Goal: Transaction & Acquisition: Purchase product/service

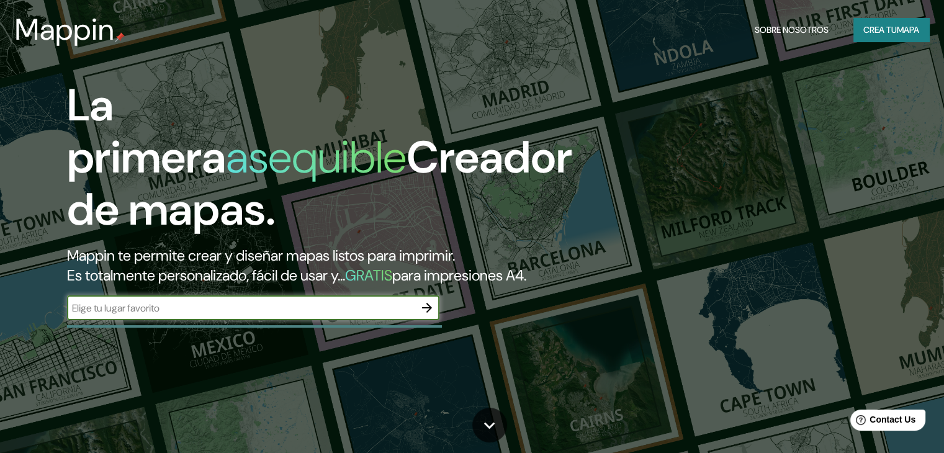
click at [347, 315] on input "text" at bounding box center [240, 308] width 347 height 14
type input "huaraz ancash peru"
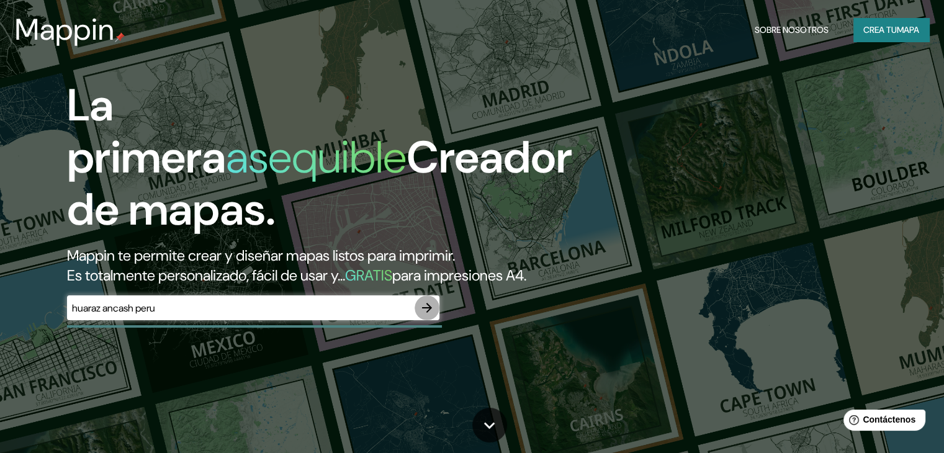
click at [432, 315] on icon "button" at bounding box center [426, 307] width 15 height 15
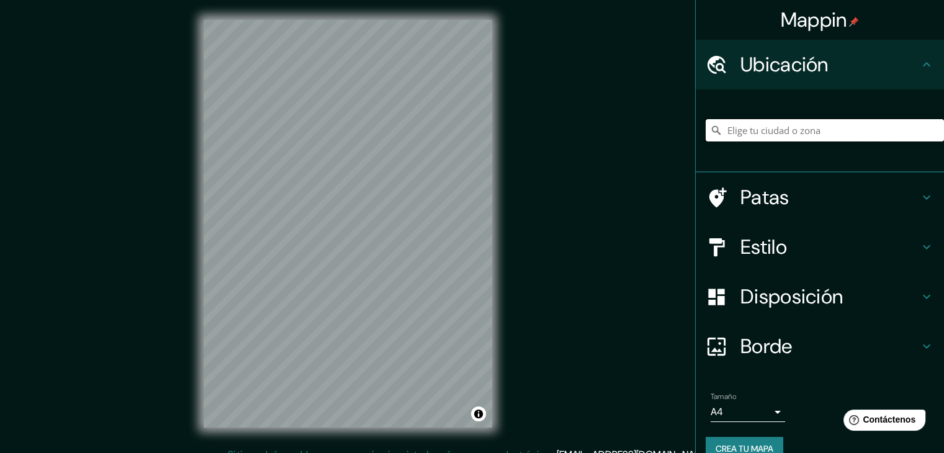
click at [755, 130] on input "Elige tu ciudad o zona" at bounding box center [824, 130] width 238 height 22
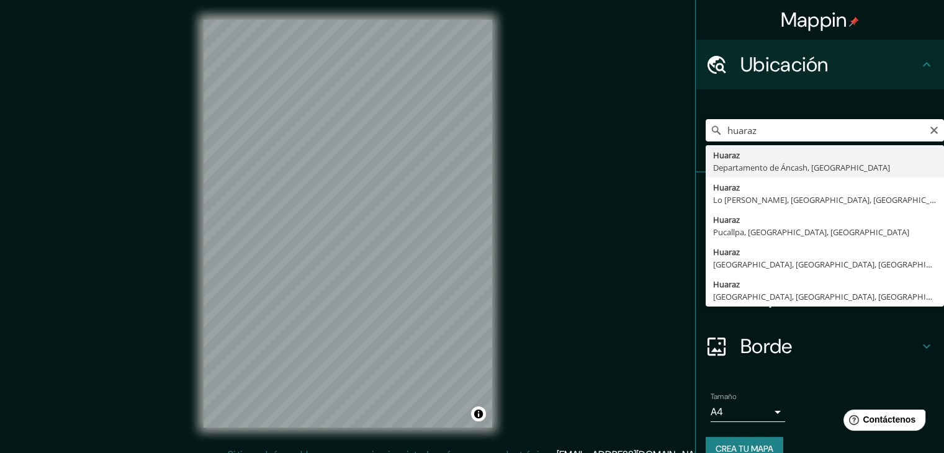
type input "Huaraz, [GEOGRAPHIC_DATA], [GEOGRAPHIC_DATA]"
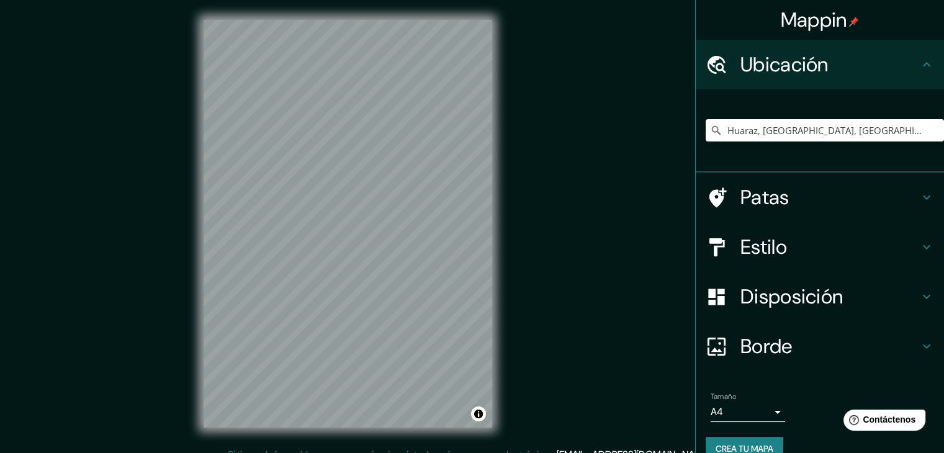
click at [794, 239] on h4 "Estilo" at bounding box center [829, 246] width 179 height 25
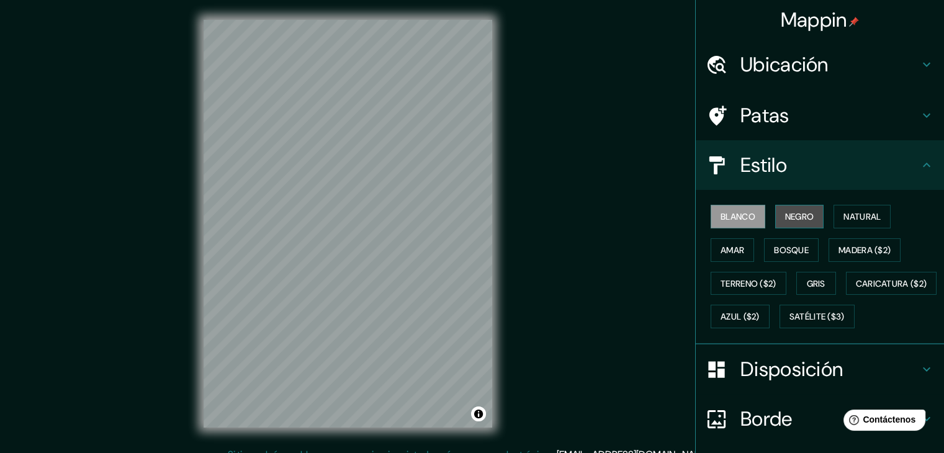
click at [798, 218] on font "Negro" at bounding box center [799, 216] width 29 height 11
click at [748, 212] on button "Blanco" at bounding box center [737, 217] width 55 height 24
click at [785, 209] on font "Negro" at bounding box center [799, 216] width 29 height 16
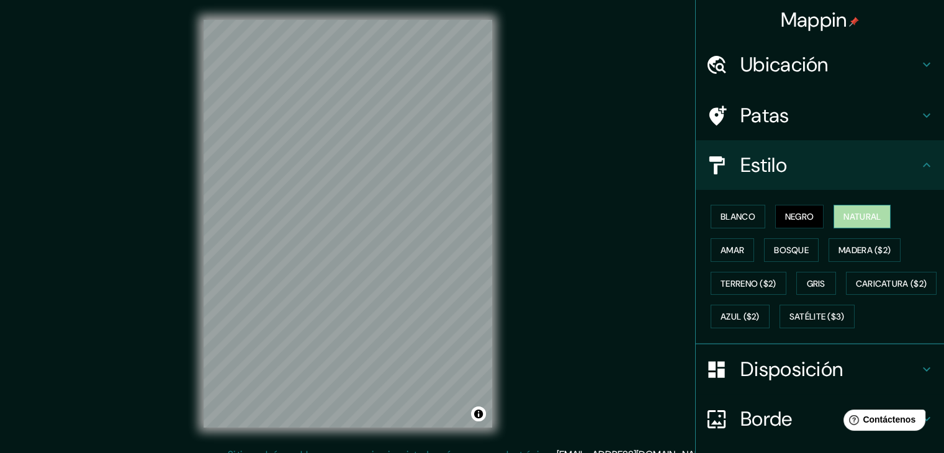
click at [843, 221] on font "Natural" at bounding box center [861, 216] width 37 height 11
click at [734, 246] on font "Amar" at bounding box center [732, 249] width 24 height 11
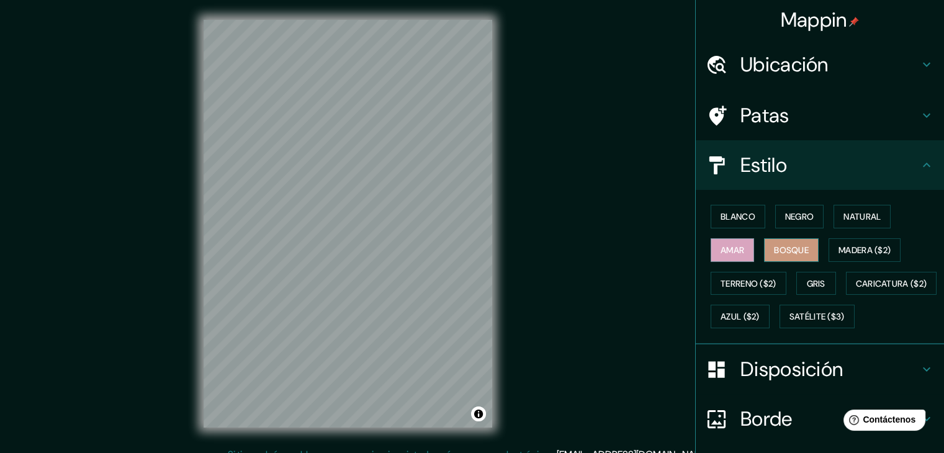
click at [782, 246] on font "Bosque" at bounding box center [791, 249] width 35 height 11
click at [754, 285] on font "Terreno ($2)" at bounding box center [748, 283] width 56 height 11
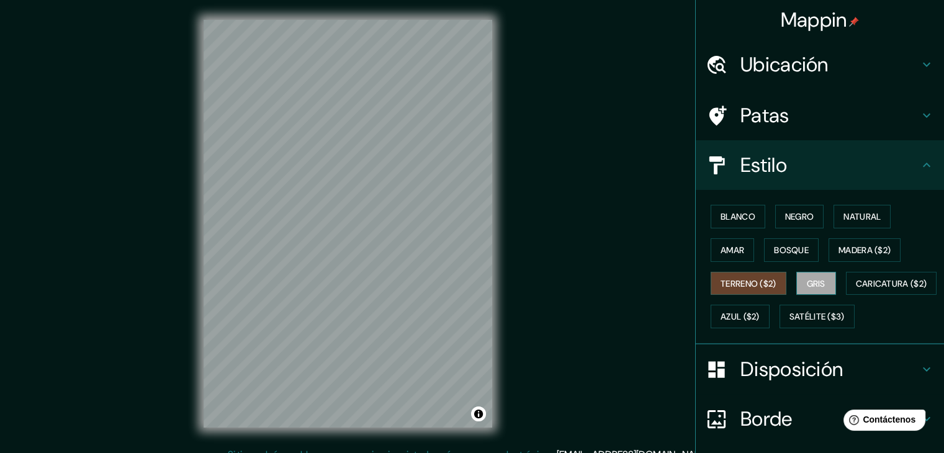
click at [806, 278] on font "Gris" at bounding box center [815, 283] width 19 height 11
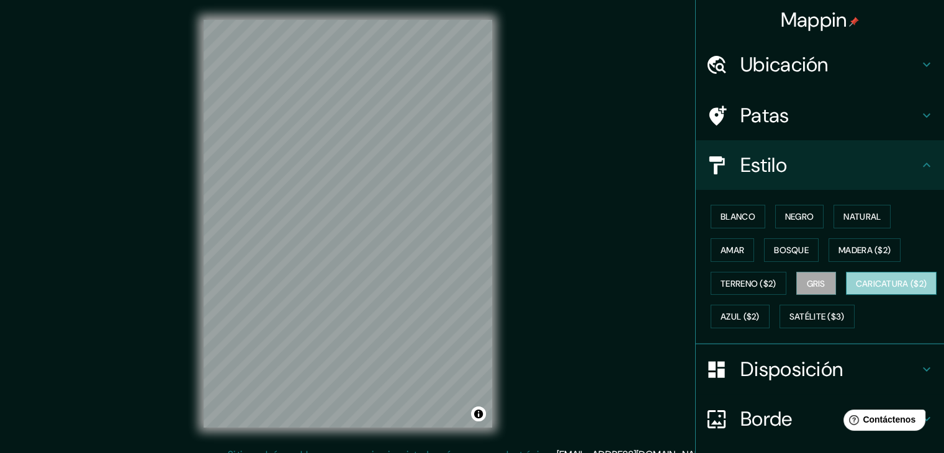
click at [855, 289] on font "Caricatura ($2)" at bounding box center [890, 283] width 71 height 11
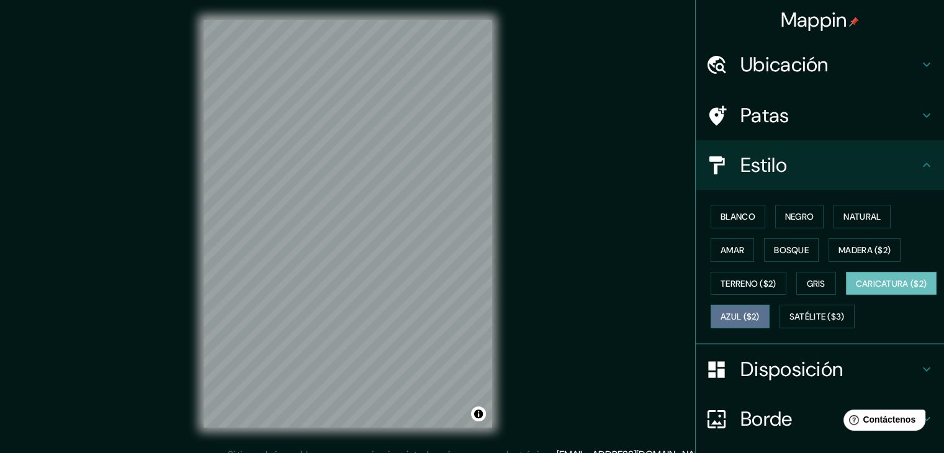
click at [759, 311] on font "Azul ($2)" at bounding box center [739, 316] width 39 height 11
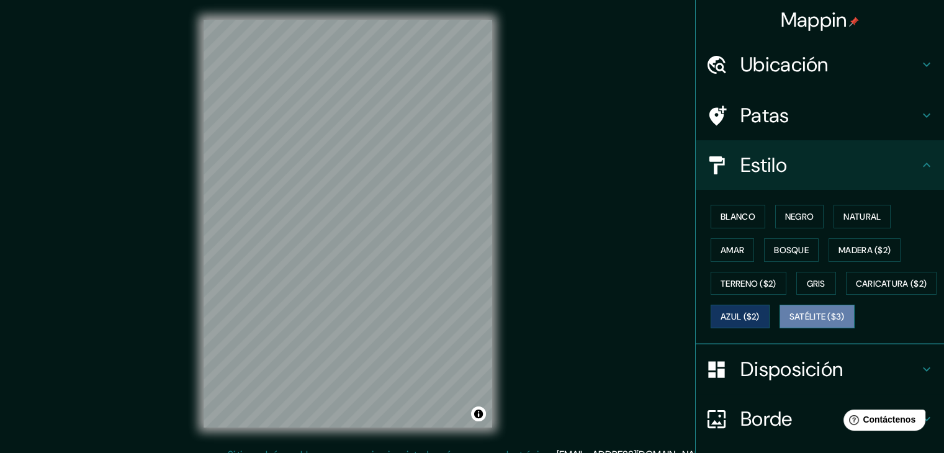
click at [789, 324] on font "Satélite ($3)" at bounding box center [816, 316] width 55 height 16
click at [759, 316] on font "Azul ($2)" at bounding box center [739, 316] width 39 height 11
click at [747, 218] on button "Blanco" at bounding box center [737, 217] width 55 height 24
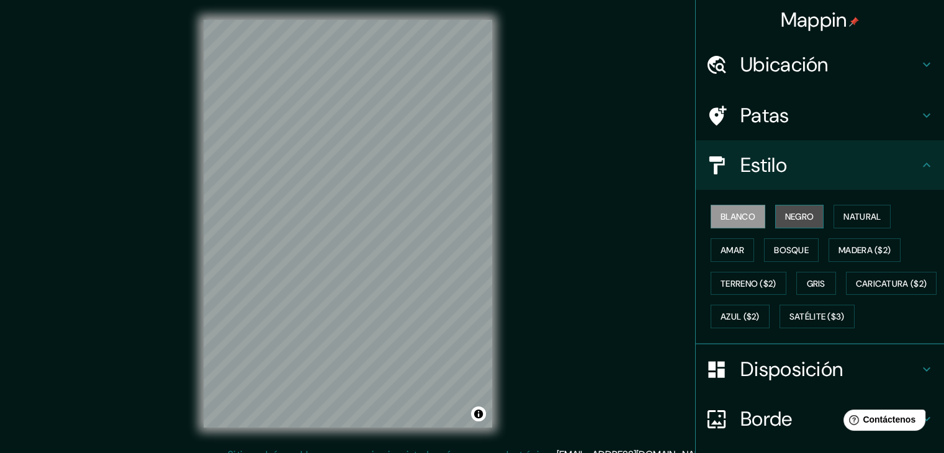
click at [785, 215] on font "Negro" at bounding box center [799, 216] width 29 height 11
click at [746, 217] on font "Blanco" at bounding box center [737, 216] width 35 height 11
click at [759, 321] on font "Azul ($2)" at bounding box center [739, 316] width 39 height 16
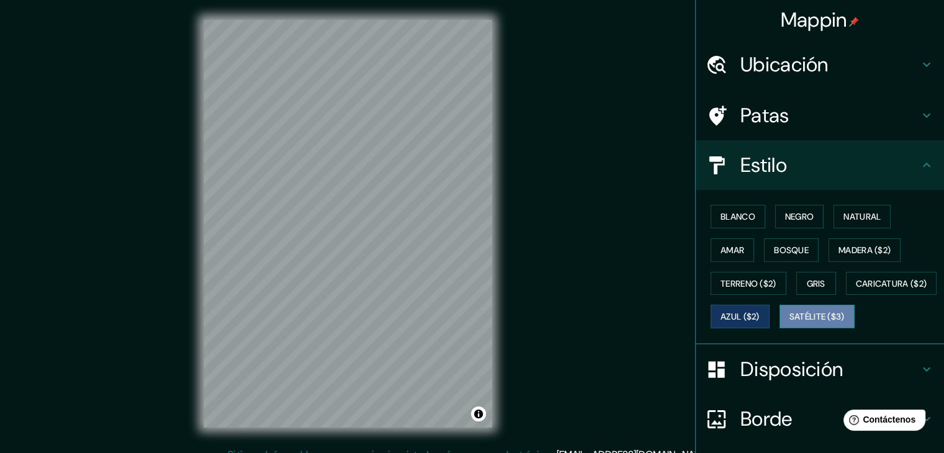
click at [779, 328] on button "Satélite ($3)" at bounding box center [816, 317] width 75 height 24
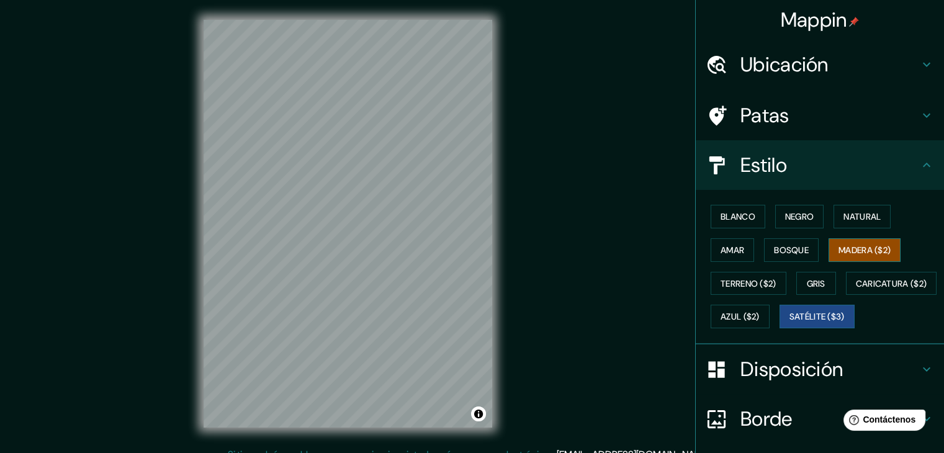
click at [846, 246] on font "Madera ($2)" at bounding box center [864, 249] width 52 height 11
click at [806, 218] on font "Negro" at bounding box center [799, 216] width 29 height 11
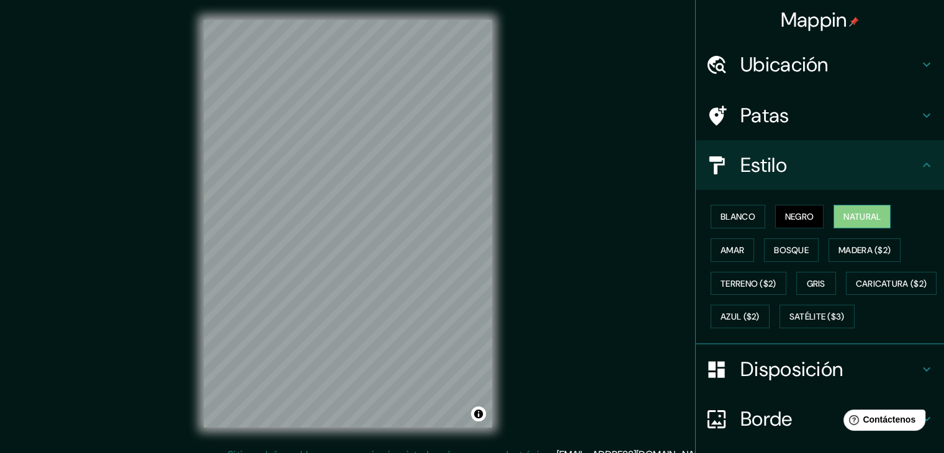
click at [847, 214] on font "Natural" at bounding box center [861, 216] width 37 height 11
click at [806, 246] on button "Bosque" at bounding box center [791, 250] width 55 height 24
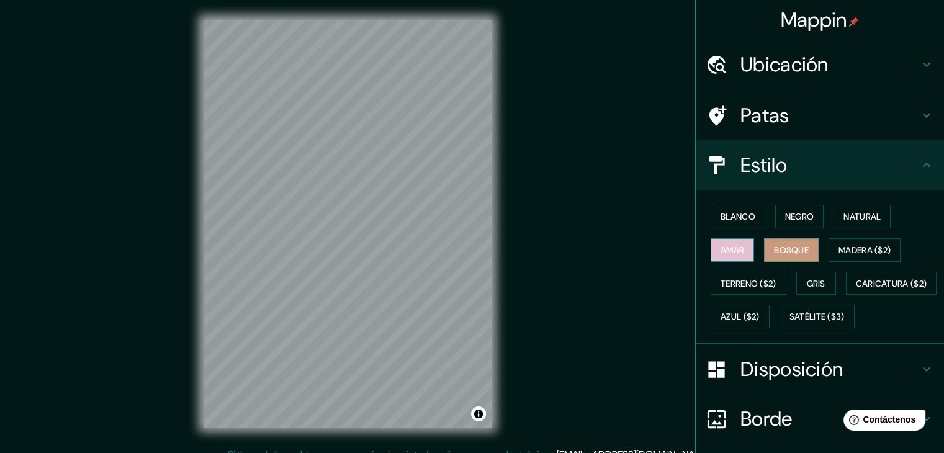
click at [733, 244] on font "Amar" at bounding box center [732, 249] width 24 height 11
click at [785, 217] on font "Negro" at bounding box center [799, 216] width 29 height 11
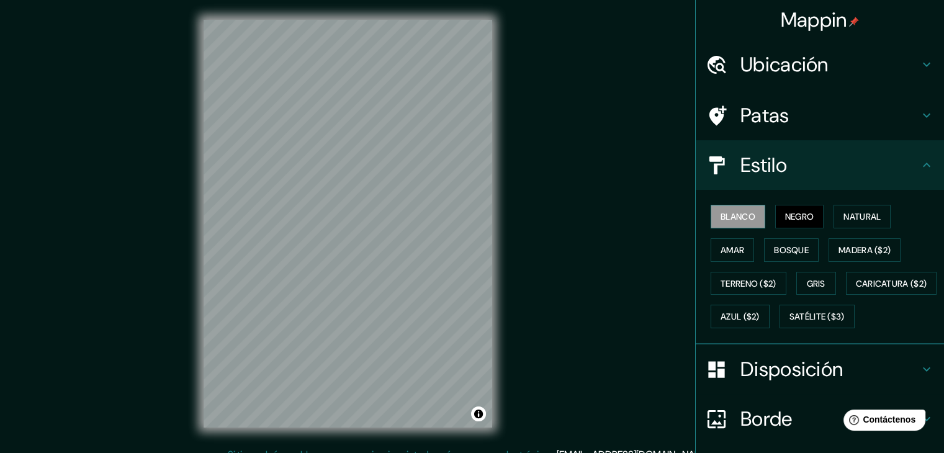
click at [741, 212] on font "Blanco" at bounding box center [737, 216] width 35 height 11
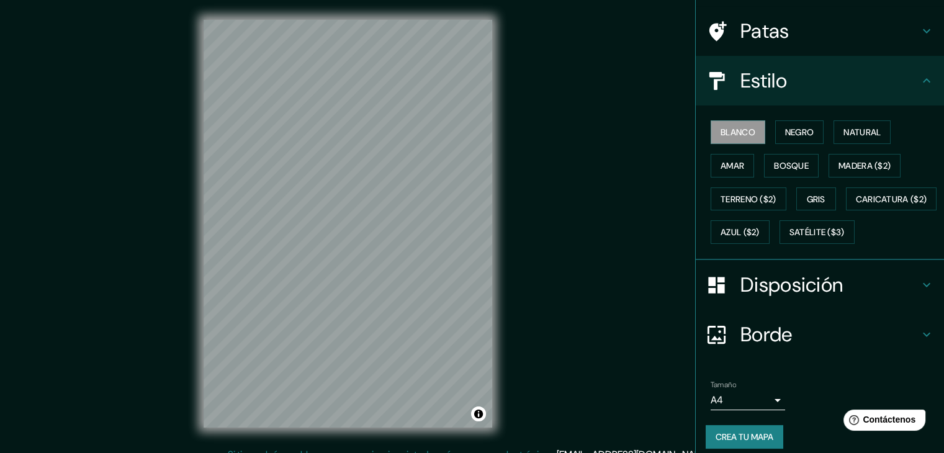
scroll to position [125, 0]
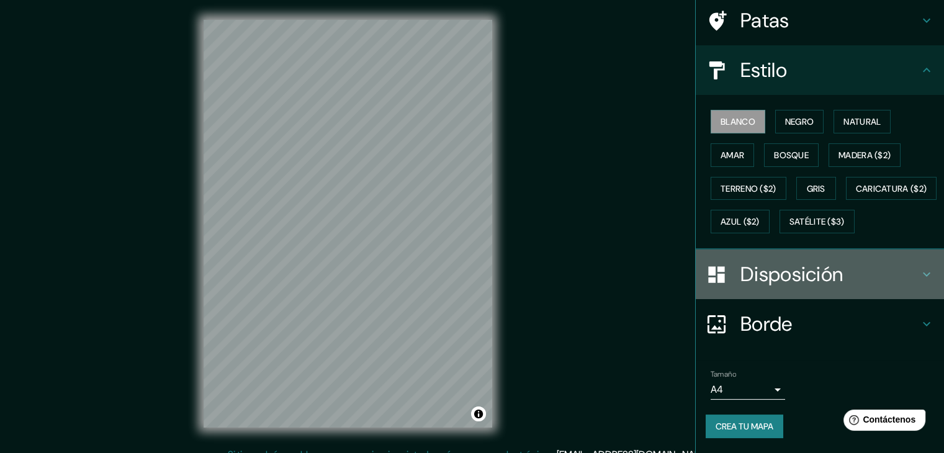
click at [767, 271] on font "Disposición" at bounding box center [791, 274] width 102 height 26
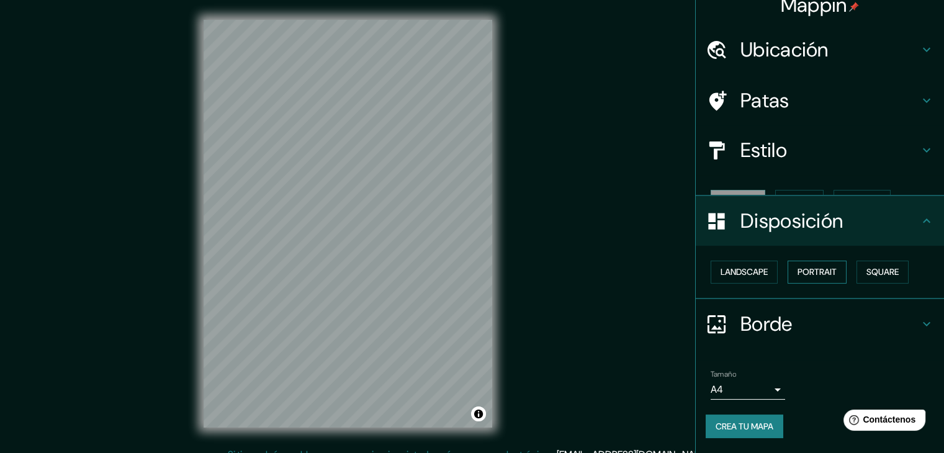
scroll to position [0, 0]
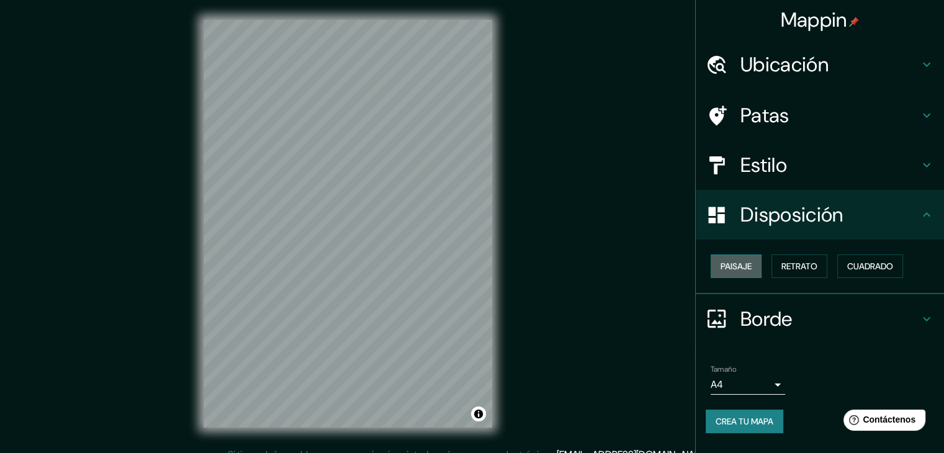
click at [751, 262] on font "Paisaje" at bounding box center [735, 266] width 31 height 11
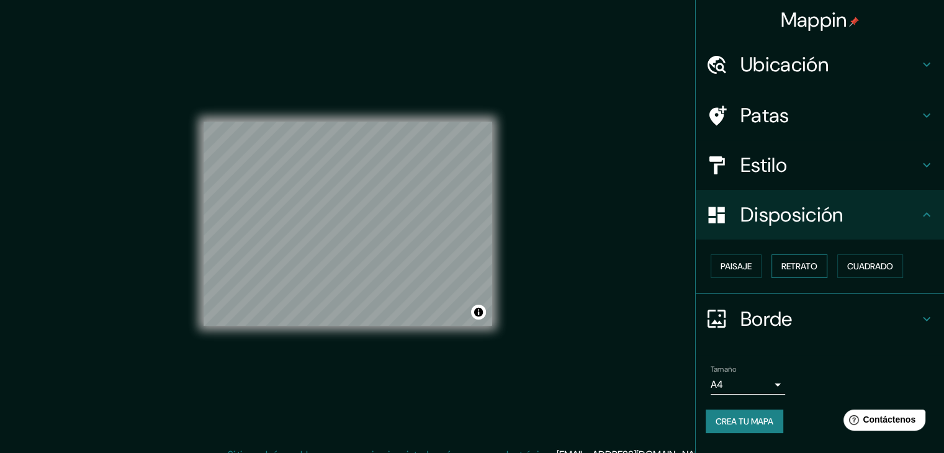
click at [774, 262] on button "Retrato" at bounding box center [799, 266] width 56 height 24
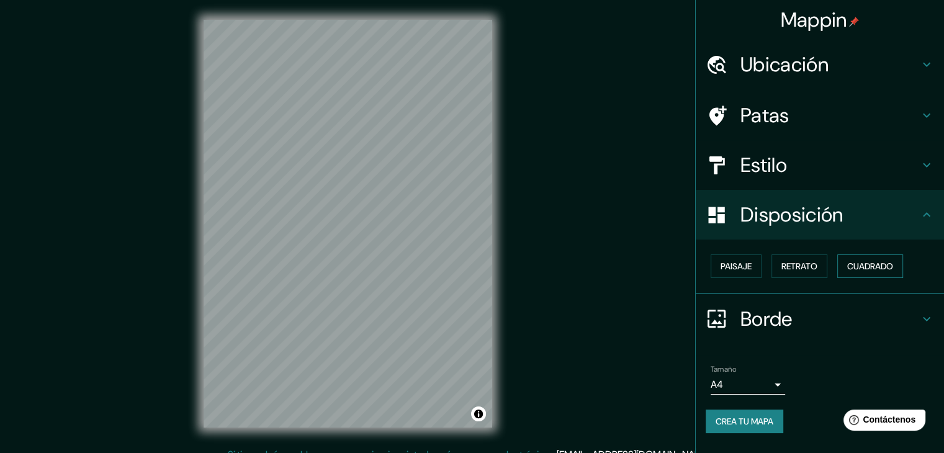
click at [883, 259] on font "Cuadrado" at bounding box center [870, 266] width 46 height 16
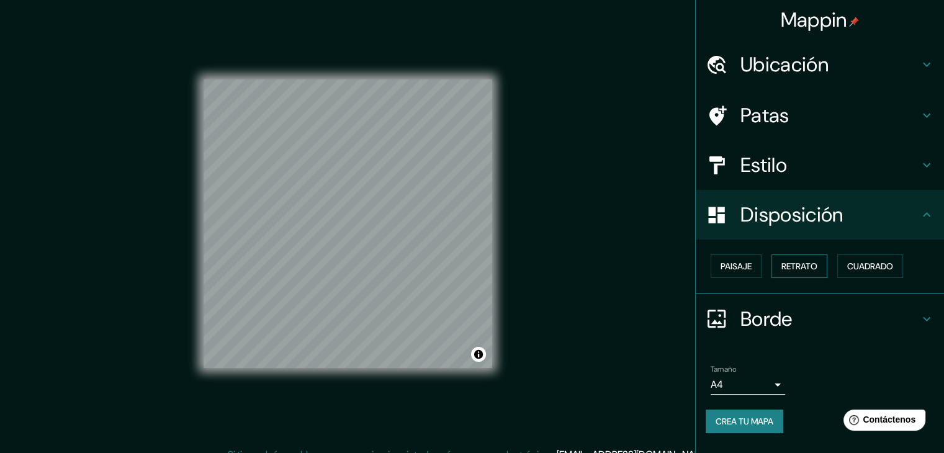
click at [806, 262] on font "Retrato" at bounding box center [799, 266] width 36 height 11
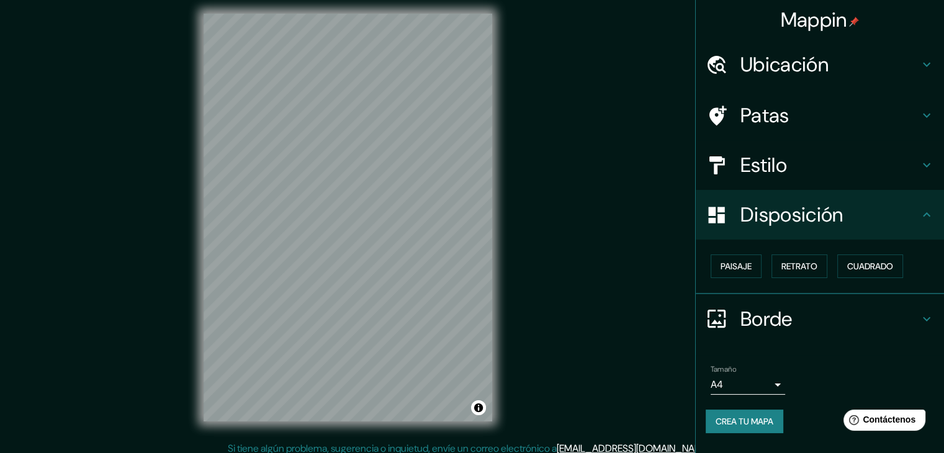
scroll to position [14, 0]
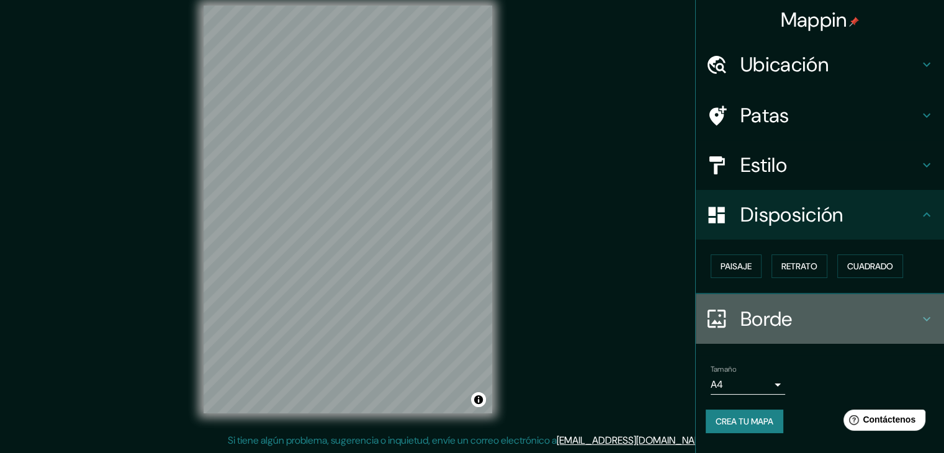
click at [816, 318] on h4 "Borde" at bounding box center [829, 318] width 179 height 25
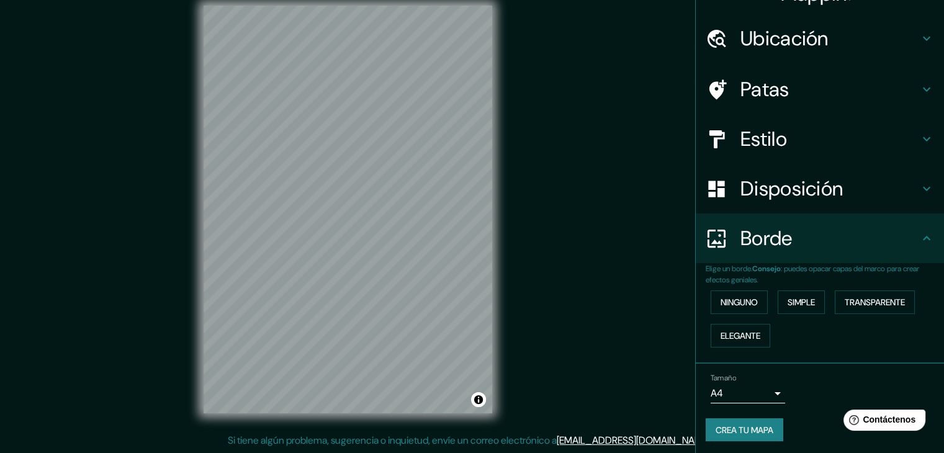
scroll to position [28, 0]
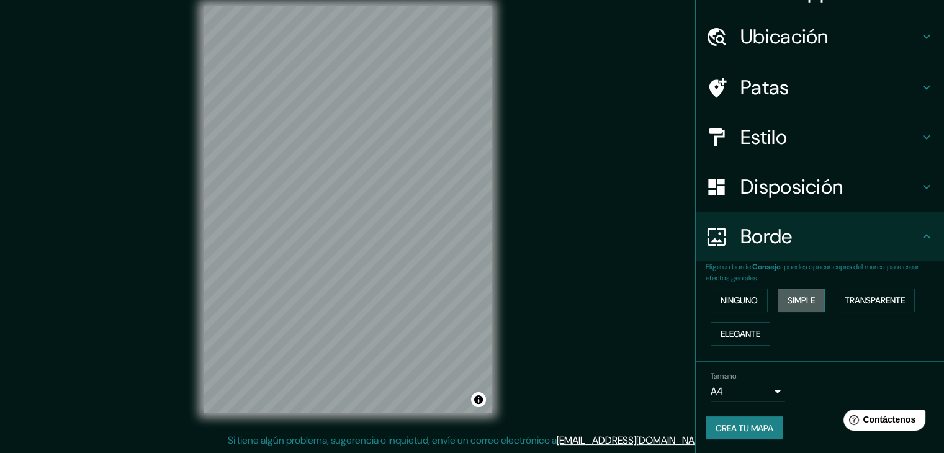
click at [779, 296] on button "Simple" at bounding box center [800, 300] width 47 height 24
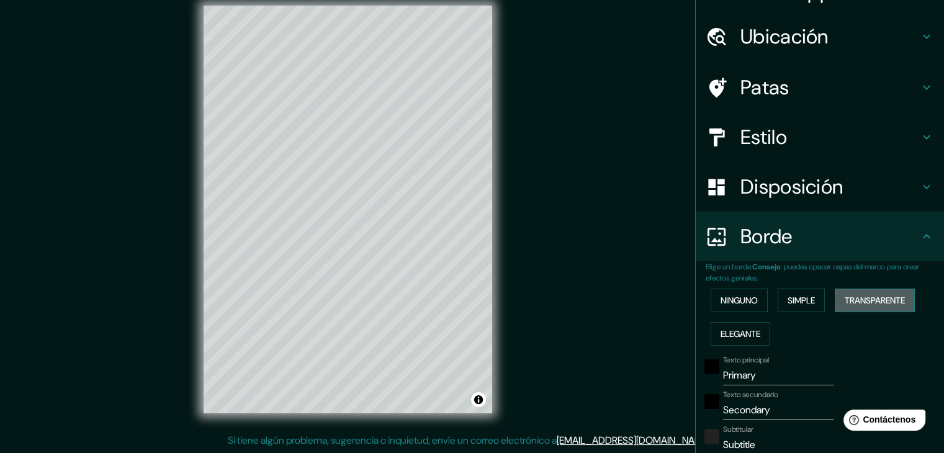
click at [860, 295] on font "Transparente" at bounding box center [874, 300] width 60 height 11
click at [740, 333] on font "Elegante" at bounding box center [740, 333] width 40 height 11
click at [722, 298] on font "Ninguno" at bounding box center [738, 300] width 37 height 11
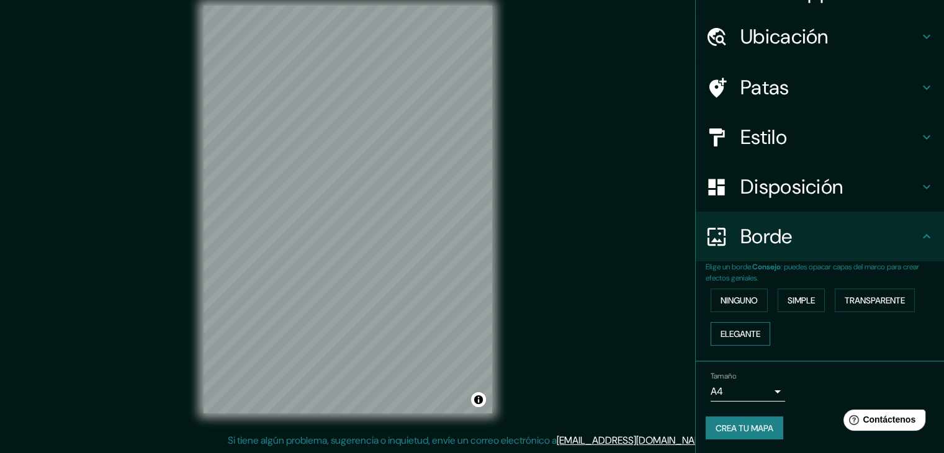
click at [746, 333] on font "Elegante" at bounding box center [740, 333] width 40 height 11
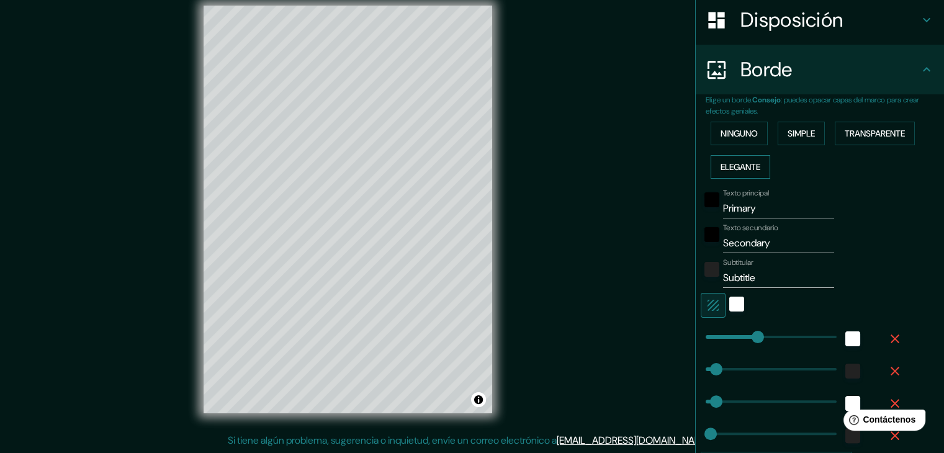
scroll to position [214, 0]
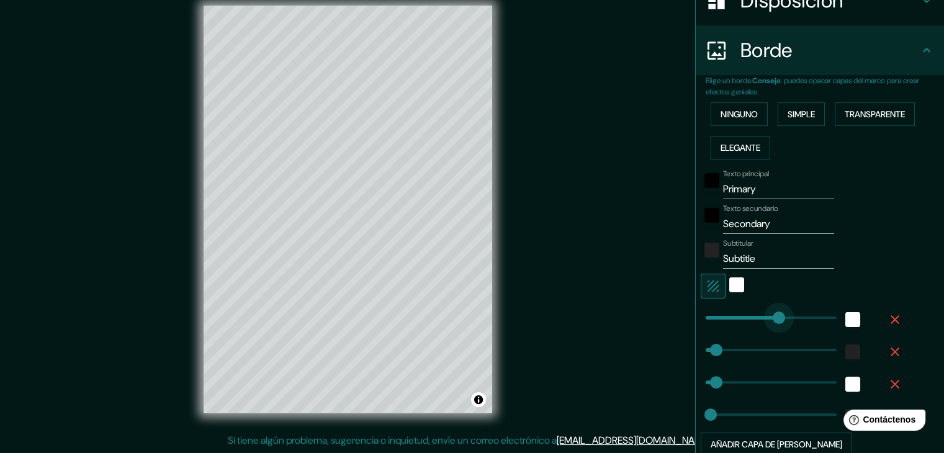
type input "268"
drag, startPoint x: 750, startPoint y: 313, endPoint x: 771, endPoint y: 310, distance: 21.4
type input "37"
type input "19"
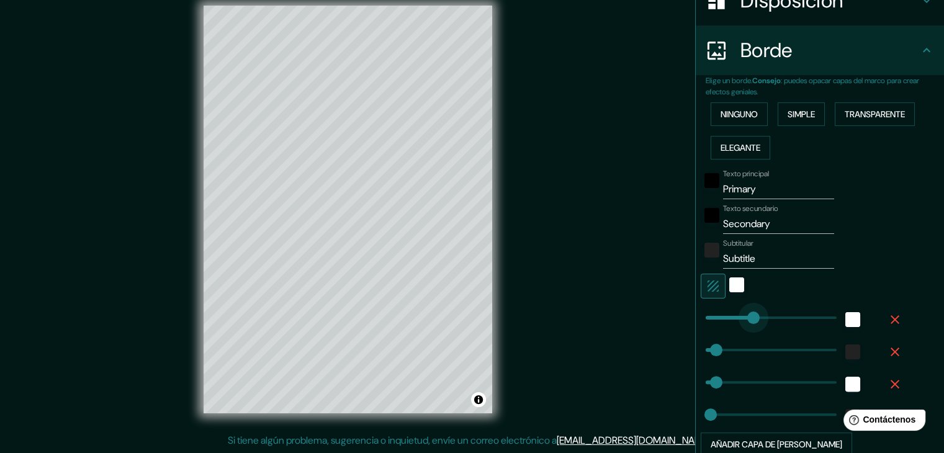
type input "85"
drag, startPoint x: 771, startPoint y: 310, endPoint x: 720, endPoint y: 311, distance: 51.5
type input "37"
type input "19"
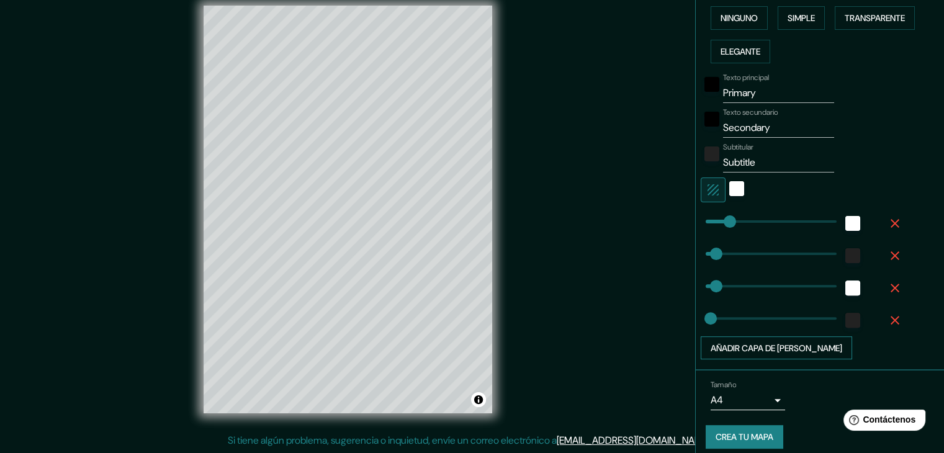
scroll to position [319, 0]
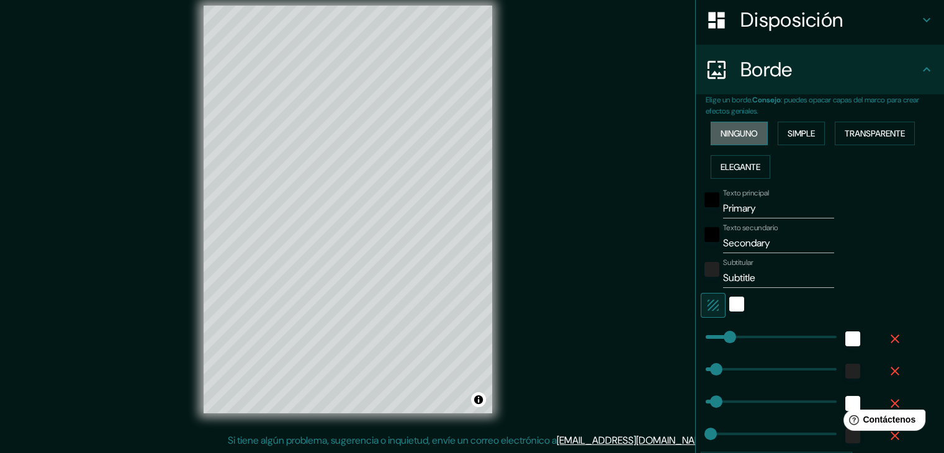
click at [739, 142] on button "Ninguno" at bounding box center [738, 134] width 57 height 24
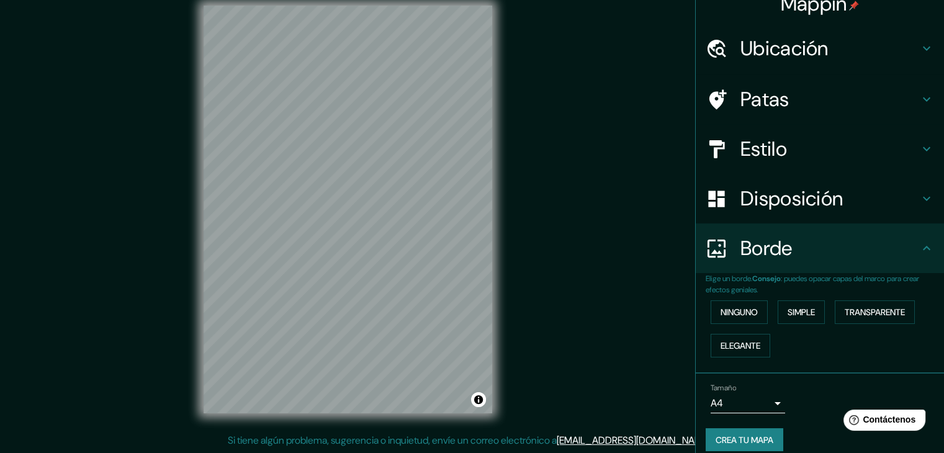
scroll to position [0, 0]
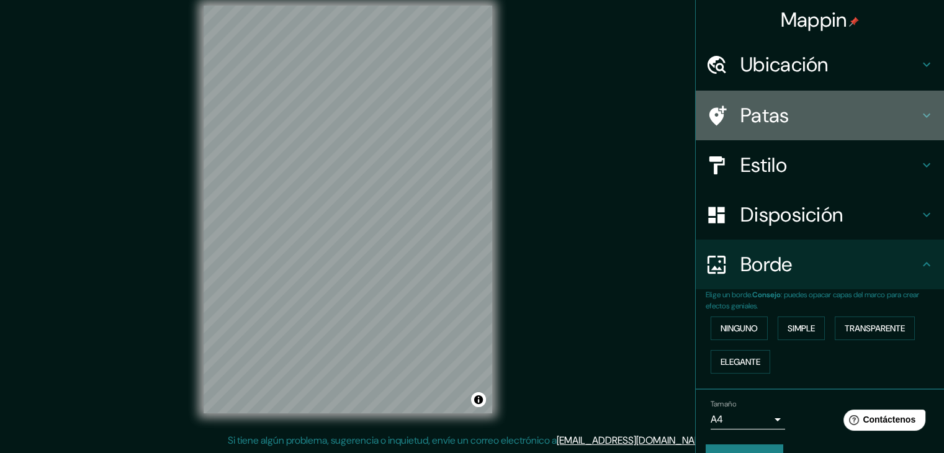
click at [770, 127] on font "Patas" at bounding box center [764, 115] width 49 height 26
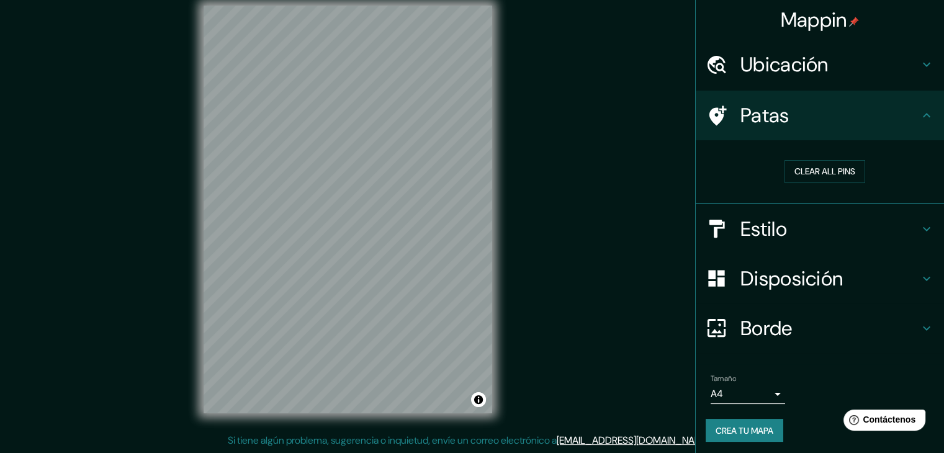
click at [781, 125] on h4 "Patas" at bounding box center [829, 115] width 179 height 25
click at [740, 68] on font "Ubicación" at bounding box center [784, 64] width 88 height 26
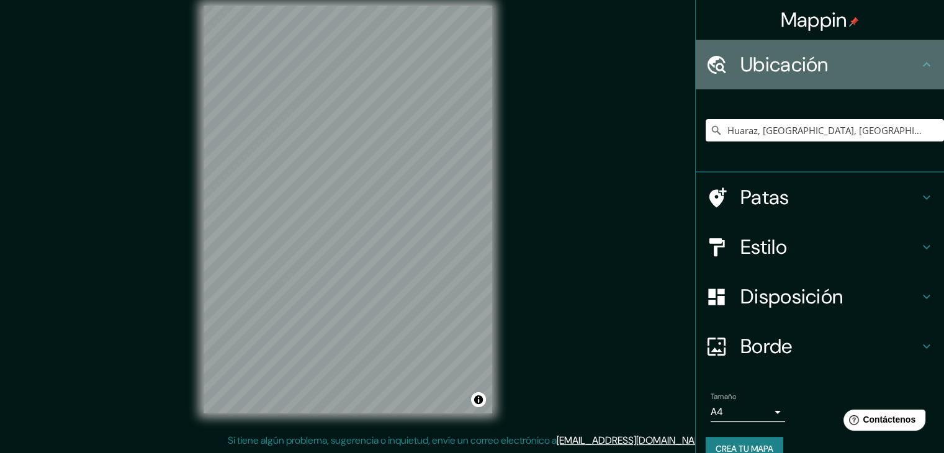
click at [740, 68] on font "Ubicación" at bounding box center [784, 64] width 88 height 26
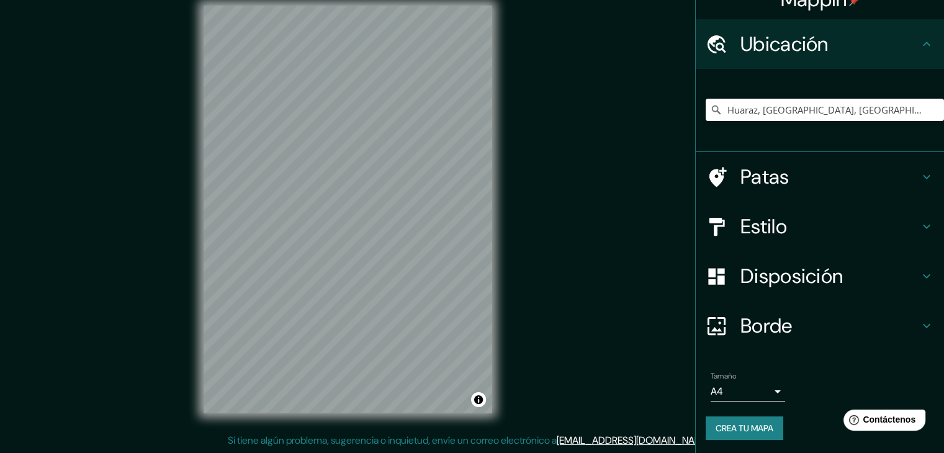
scroll to position [22, 0]
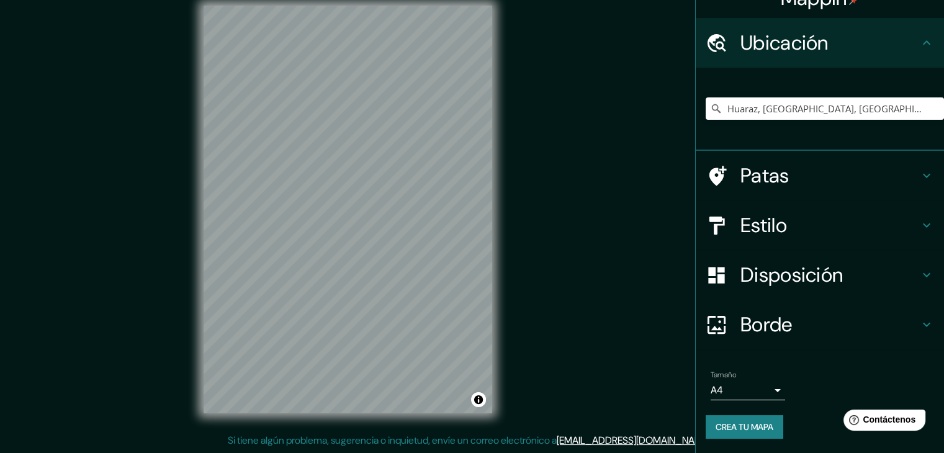
click at [767, 427] on button "Crea tu mapa" at bounding box center [744, 427] width 78 height 24
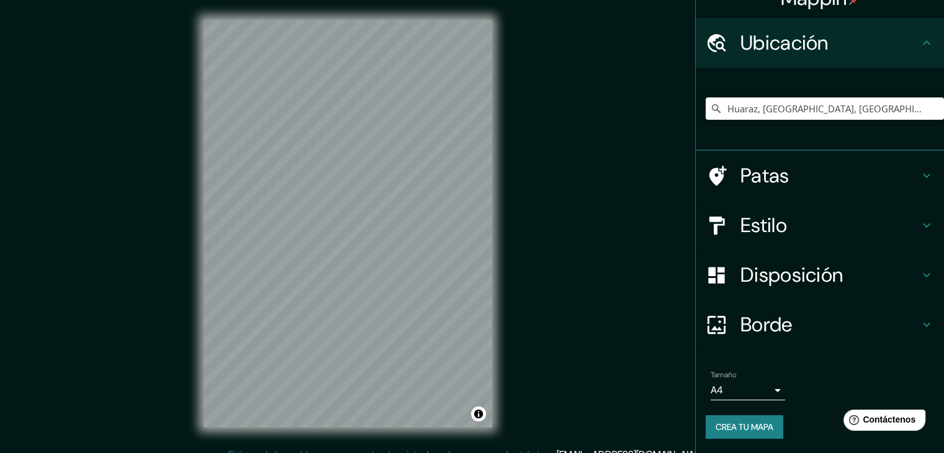
click at [749, 431] on font "Crea tu mapa" at bounding box center [744, 426] width 58 height 11
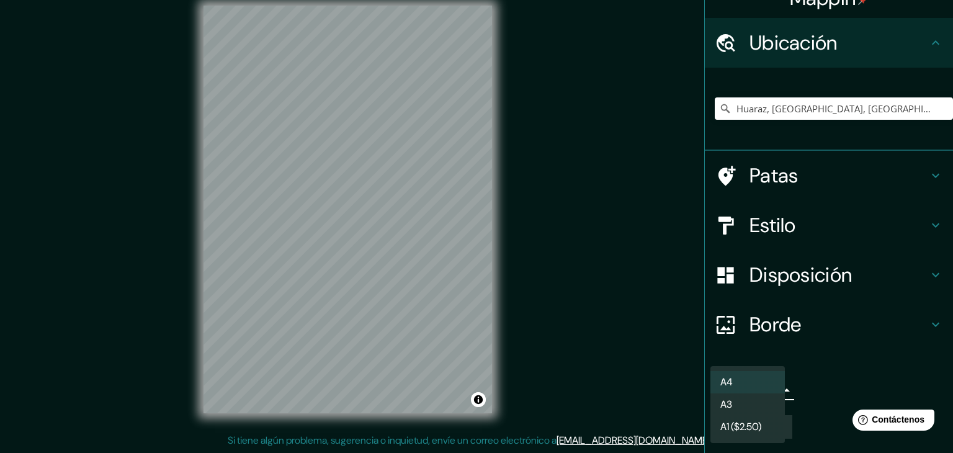
click at [772, 395] on body "Mappin Ubicación Huaraz, [GEOGRAPHIC_DATA], [GEOGRAPHIC_DATA] Patas Estilo Disp…" at bounding box center [476, 212] width 953 height 453
click at [812, 394] on div at bounding box center [476, 226] width 953 height 453
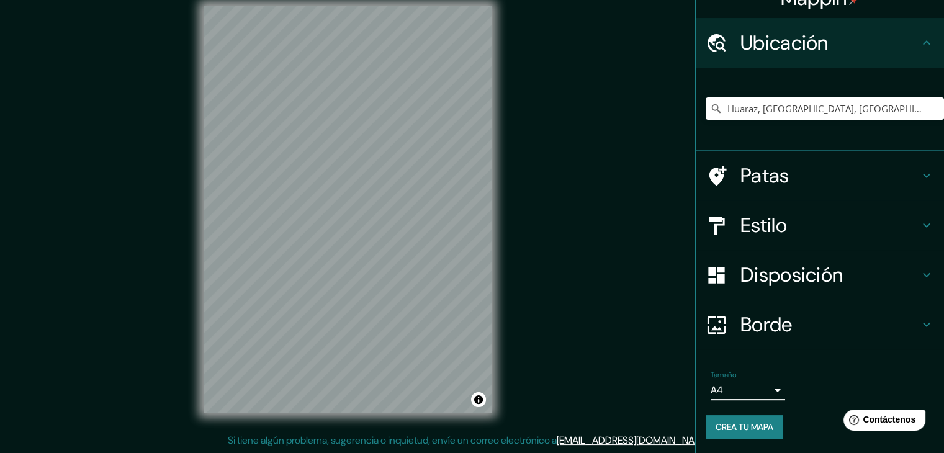
click at [766, 437] on button "Crea tu mapa" at bounding box center [744, 427] width 78 height 24
click at [883, 56] on div "Ubicación" at bounding box center [819, 43] width 248 height 50
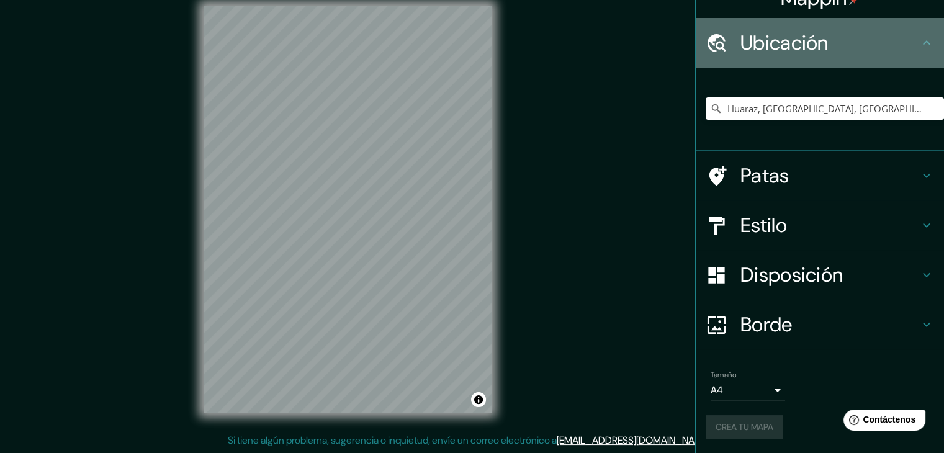
click at [919, 43] on icon at bounding box center [926, 42] width 15 height 15
click at [922, 42] on icon at bounding box center [925, 42] width 7 height 4
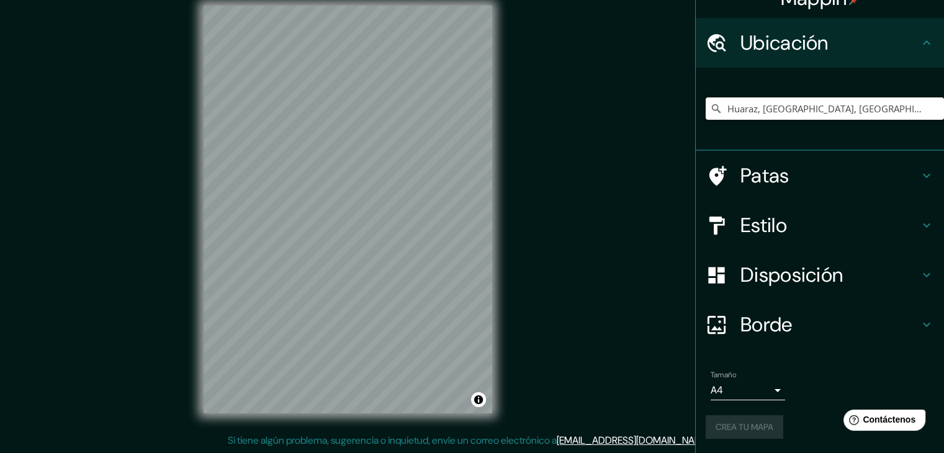
click at [926, 177] on div "Patas" at bounding box center [819, 176] width 248 height 50
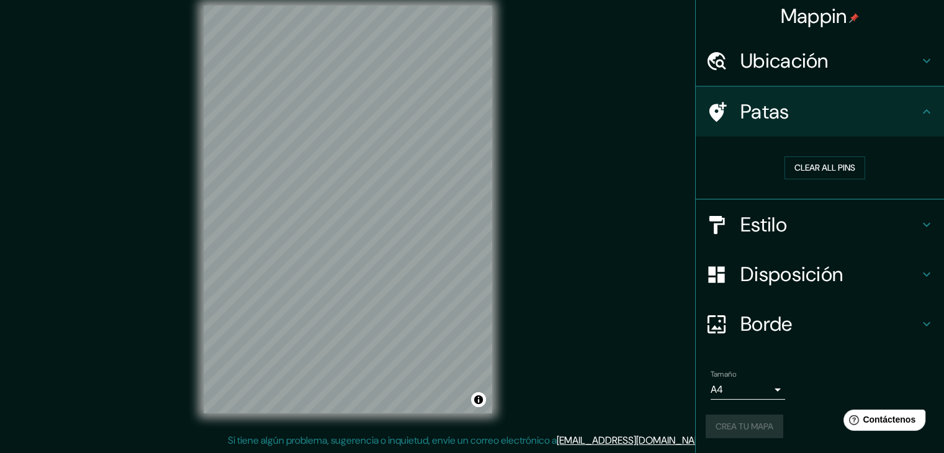
scroll to position [2, 0]
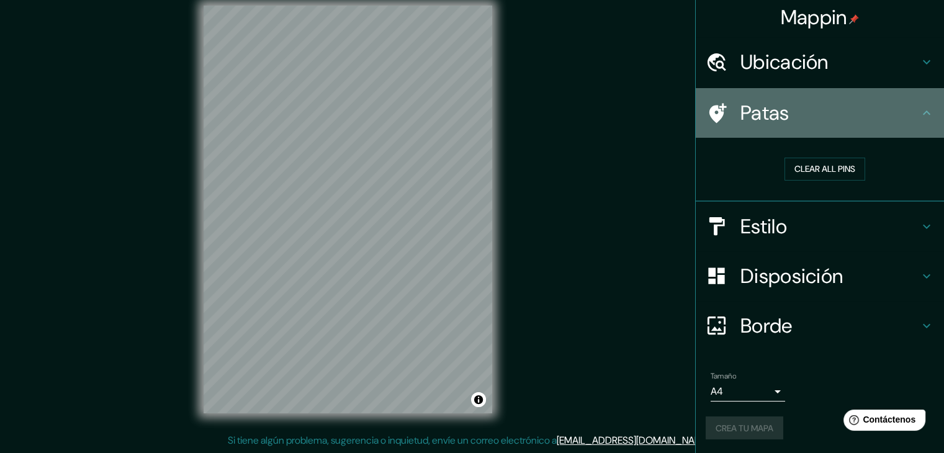
click at [906, 118] on h4 "Patas" at bounding box center [829, 112] width 179 height 25
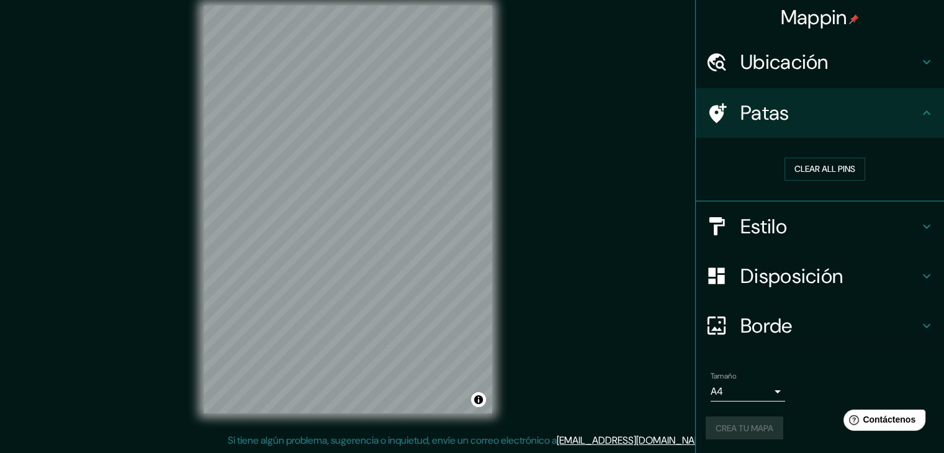
click at [919, 115] on icon at bounding box center [926, 112] width 15 height 15
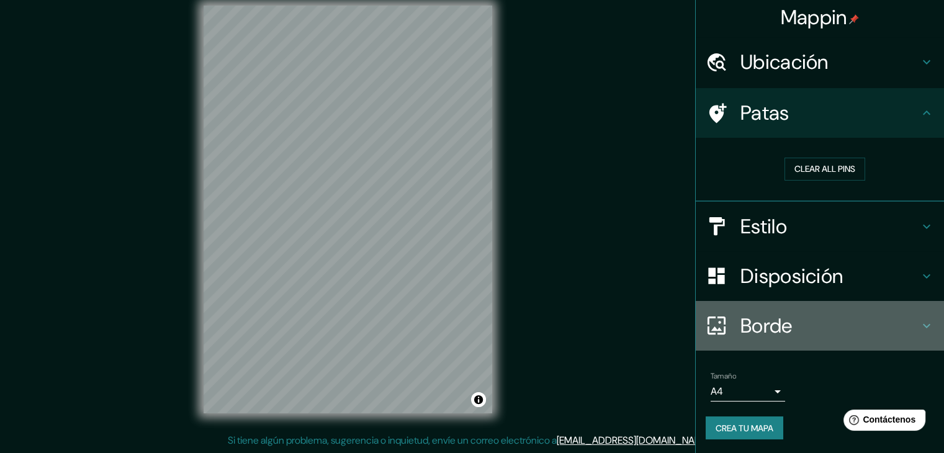
click at [898, 320] on h4 "Borde" at bounding box center [829, 325] width 179 height 25
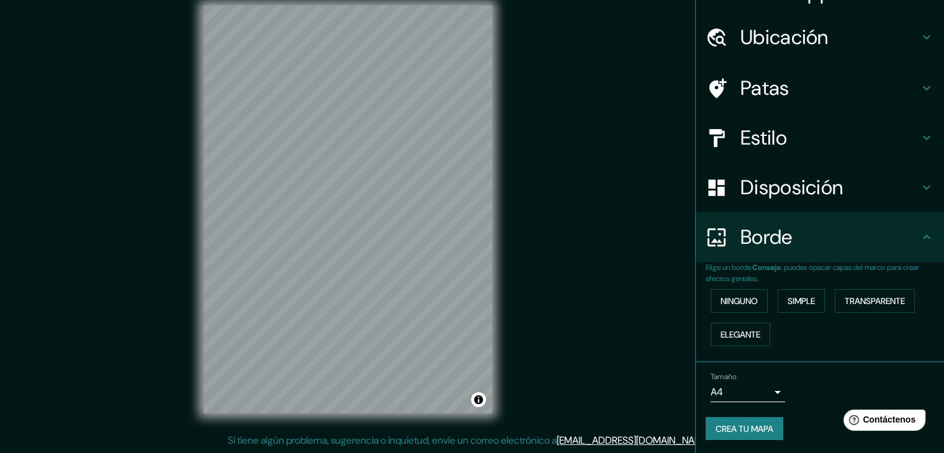
scroll to position [28, 0]
click at [746, 416] on button "Crea tu mapa" at bounding box center [744, 428] width 78 height 24
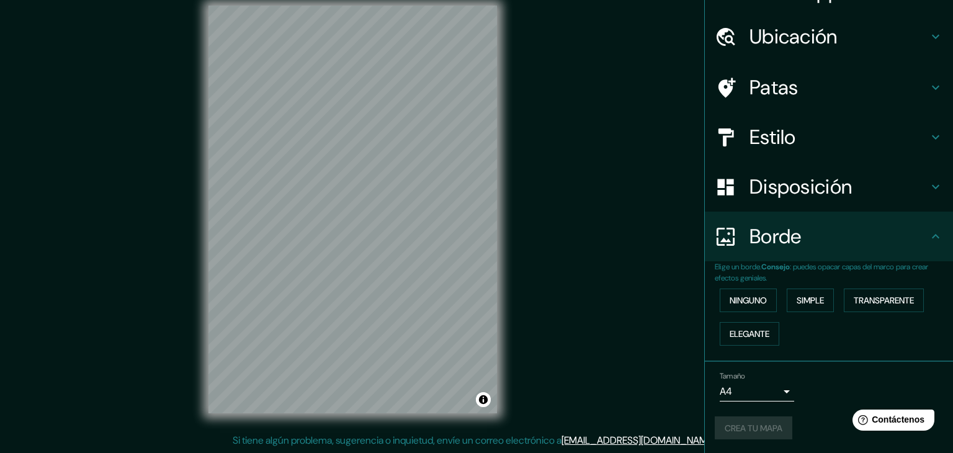
click at [755, 390] on body "Mappin Ubicación Huaraz, [GEOGRAPHIC_DATA], [GEOGRAPHIC_DATA] Patas Estilo Disp…" at bounding box center [476, 212] width 953 height 453
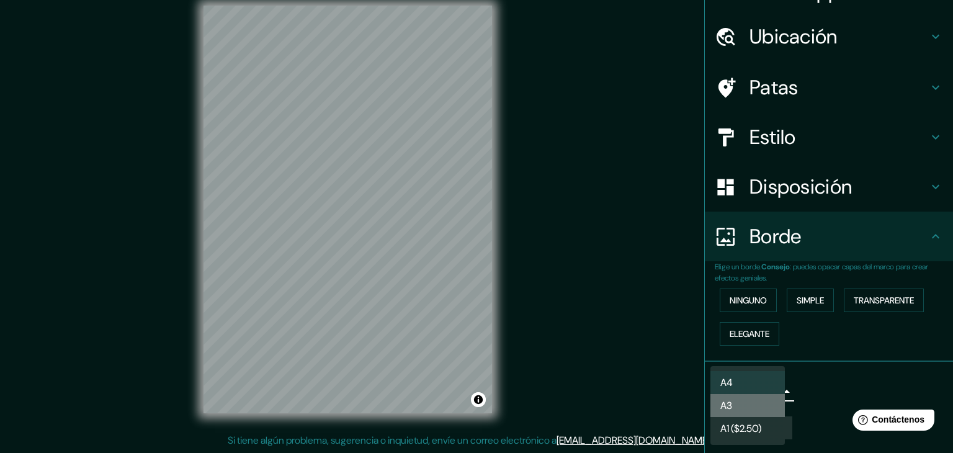
click at [741, 413] on li "A3" at bounding box center [747, 405] width 74 height 23
type input "a4"
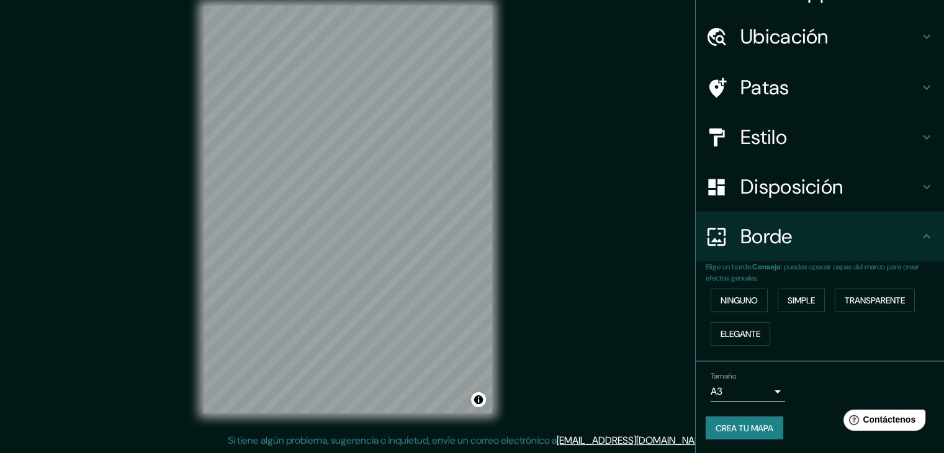
click at [739, 420] on font "Crea tu mapa" at bounding box center [744, 428] width 58 height 16
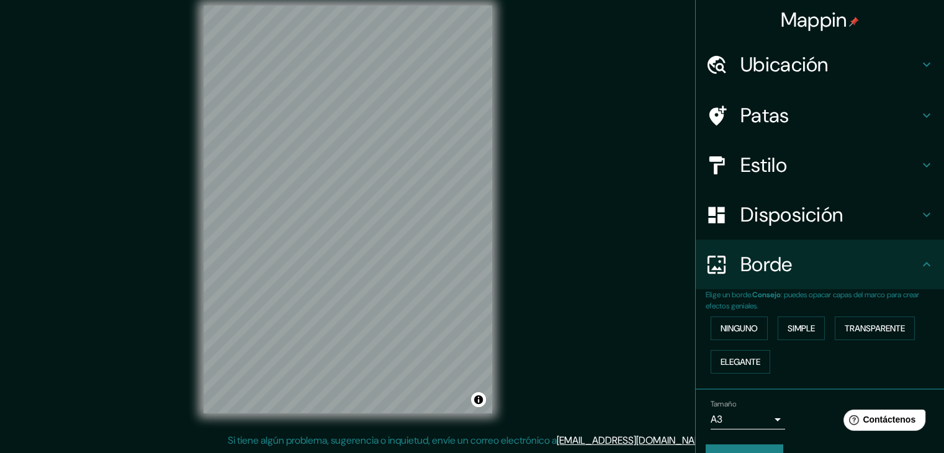
click at [756, 251] on font "Borde" at bounding box center [766, 264] width 52 height 26
click at [769, 261] on font "Borde" at bounding box center [766, 264] width 52 height 26
click at [808, 161] on h4 "Estilo" at bounding box center [829, 165] width 179 height 25
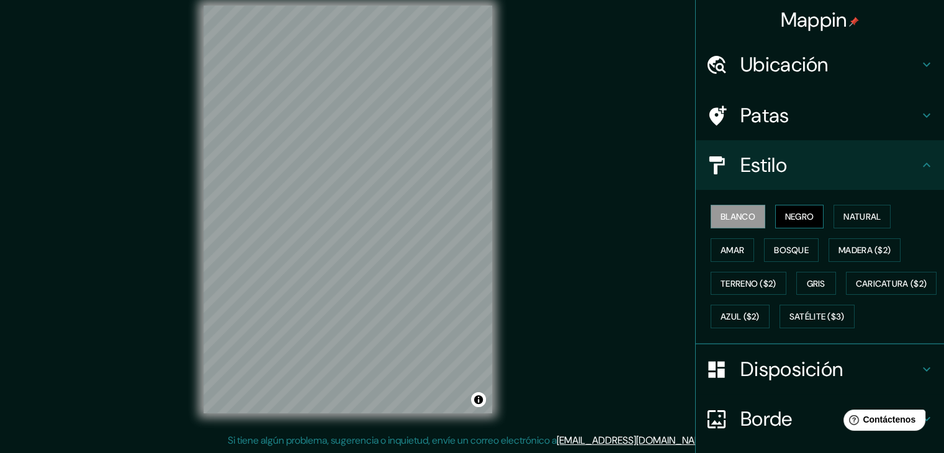
click at [803, 218] on font "Negro" at bounding box center [799, 216] width 29 height 11
click at [848, 214] on font "Natural" at bounding box center [861, 216] width 37 height 11
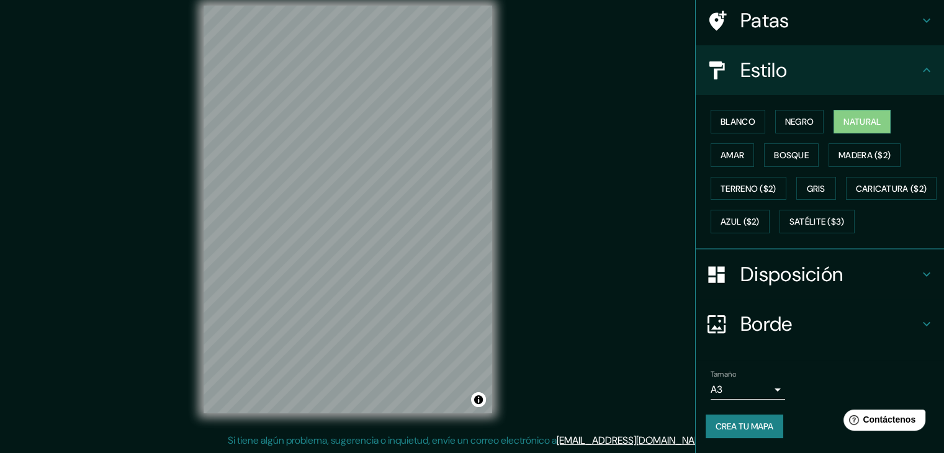
scroll to position [125, 0]
click at [760, 419] on font "Crea tu mapa" at bounding box center [744, 426] width 58 height 16
click at [760, 419] on div "Crea tu mapa" at bounding box center [819, 426] width 228 height 24
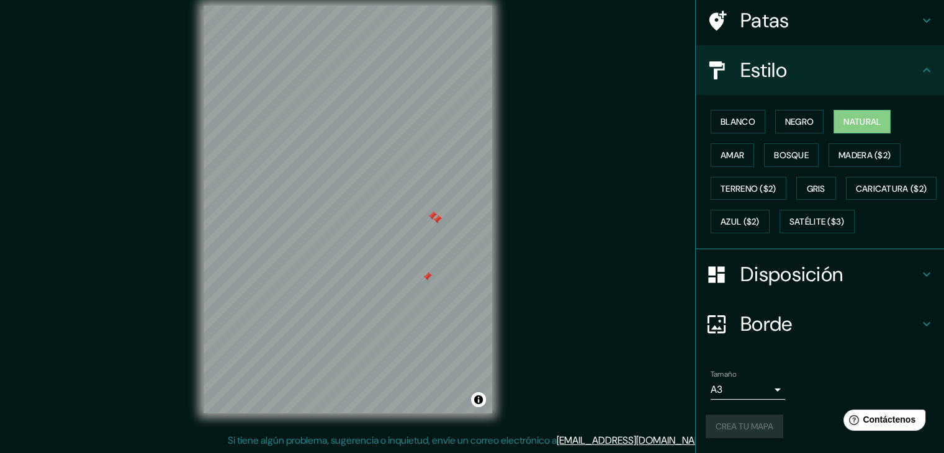
click at [434, 223] on div at bounding box center [437, 220] width 10 height 10
click at [435, 220] on div at bounding box center [438, 217] width 10 height 10
click at [440, 219] on div at bounding box center [438, 217] width 10 height 10
click at [440, 221] on div at bounding box center [440, 220] width 10 height 10
click at [447, 218] on div at bounding box center [450, 214] width 10 height 10
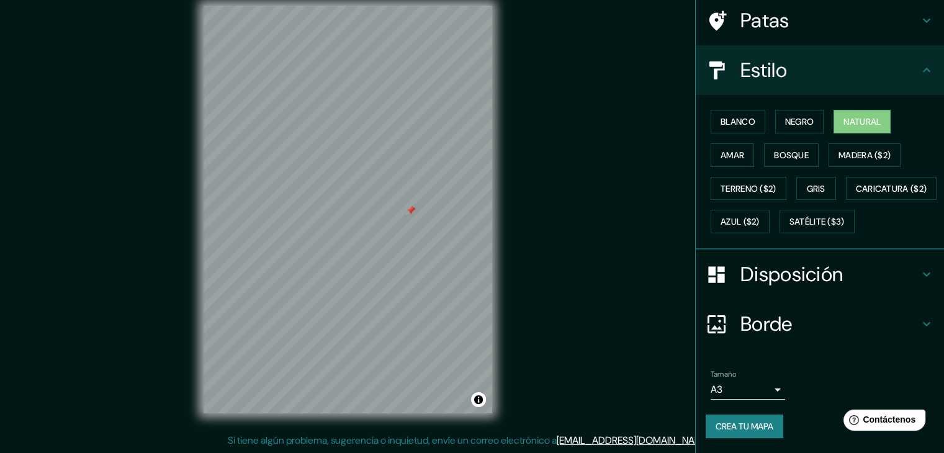
click at [412, 211] on div at bounding box center [411, 210] width 10 height 10
click at [415, 329] on div at bounding box center [416, 331] width 10 height 10
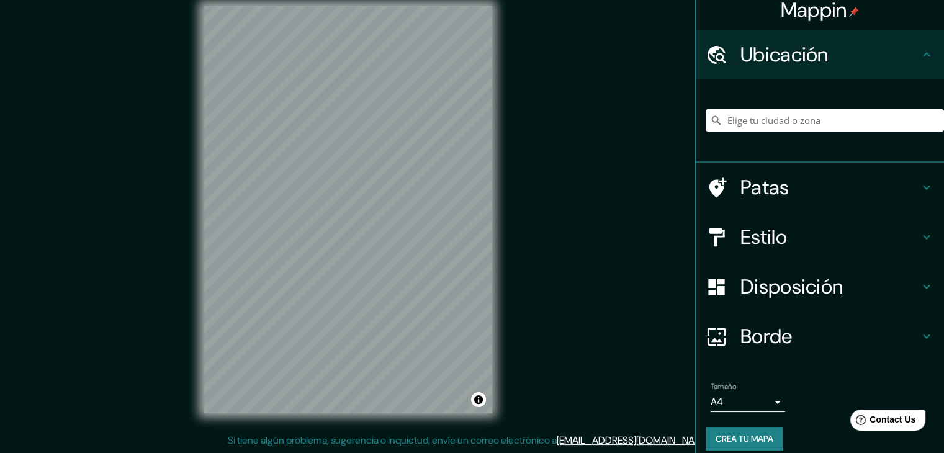
scroll to position [22, 0]
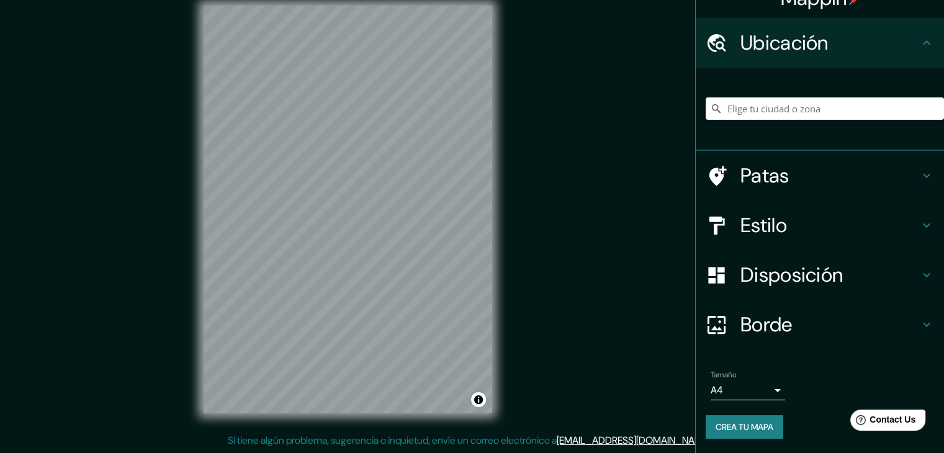
click at [747, 120] on div at bounding box center [824, 109] width 238 height 62
click at [745, 110] on input "Elige tu ciudad o zona" at bounding box center [824, 108] width 238 height 22
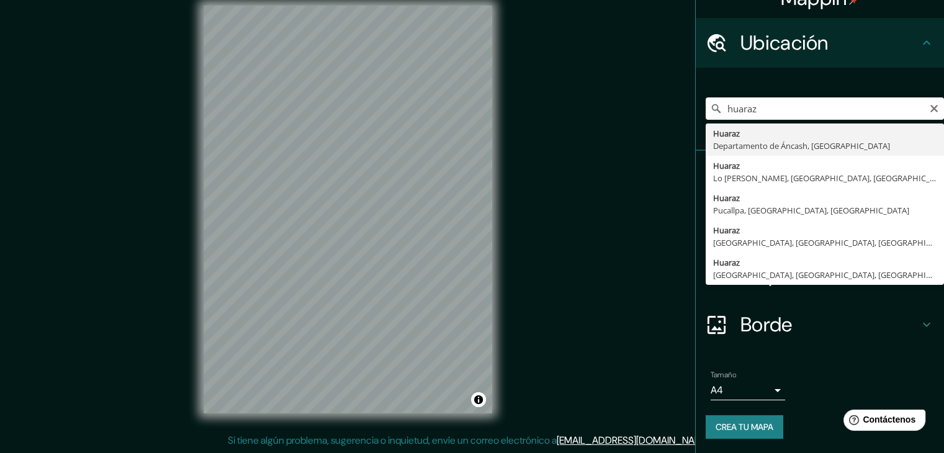
type input "Huaraz, [GEOGRAPHIC_DATA], [GEOGRAPHIC_DATA]"
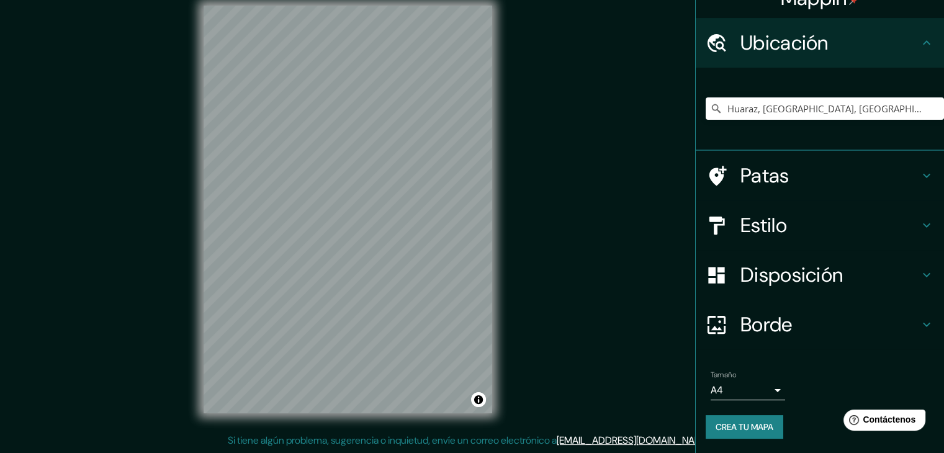
click at [799, 227] on h4 "Estilo" at bounding box center [829, 225] width 179 height 25
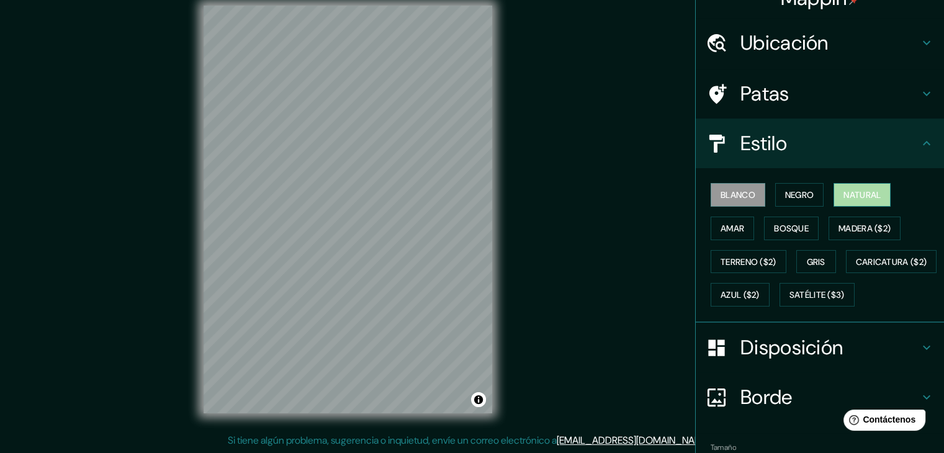
click at [878, 190] on button "Natural" at bounding box center [861, 195] width 57 height 24
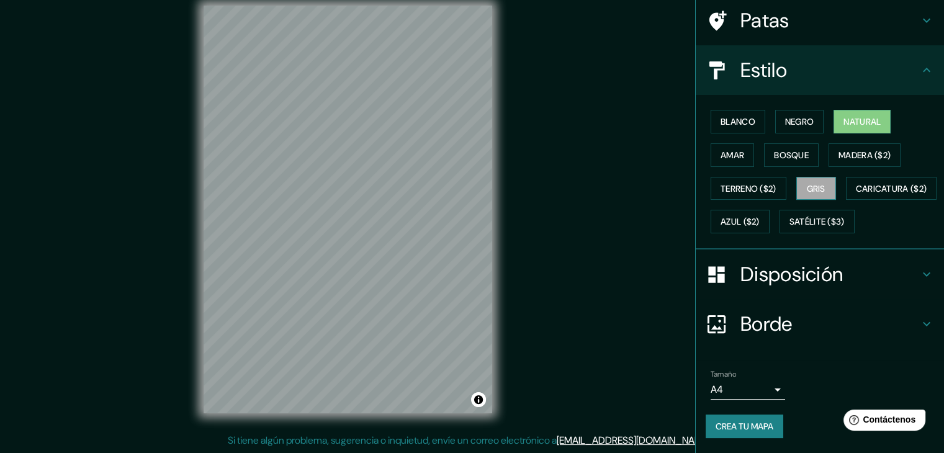
scroll to position [125, 0]
click at [733, 116] on font "Blanco" at bounding box center [737, 121] width 35 height 11
click at [833, 110] on button "Natural" at bounding box center [861, 122] width 57 height 24
click at [757, 429] on font "Crea tu mapa" at bounding box center [744, 426] width 58 height 11
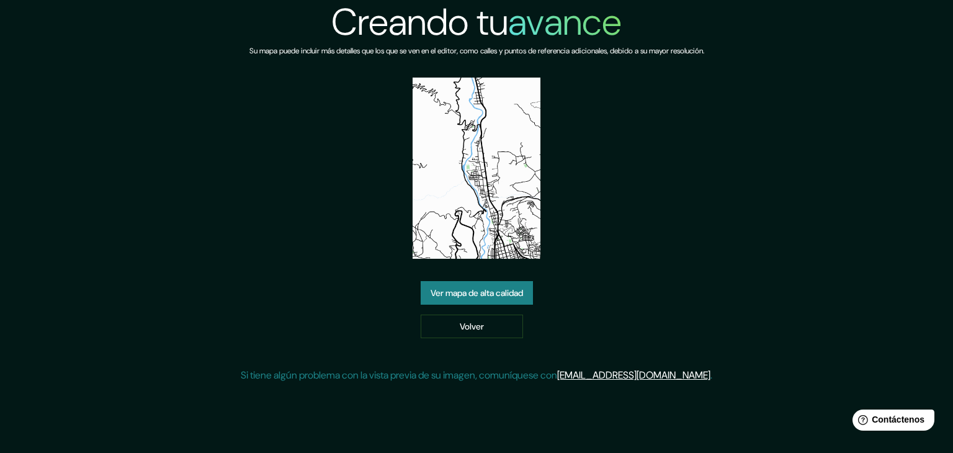
click at [514, 295] on font "Ver mapa de alta calidad" at bounding box center [477, 292] width 92 height 11
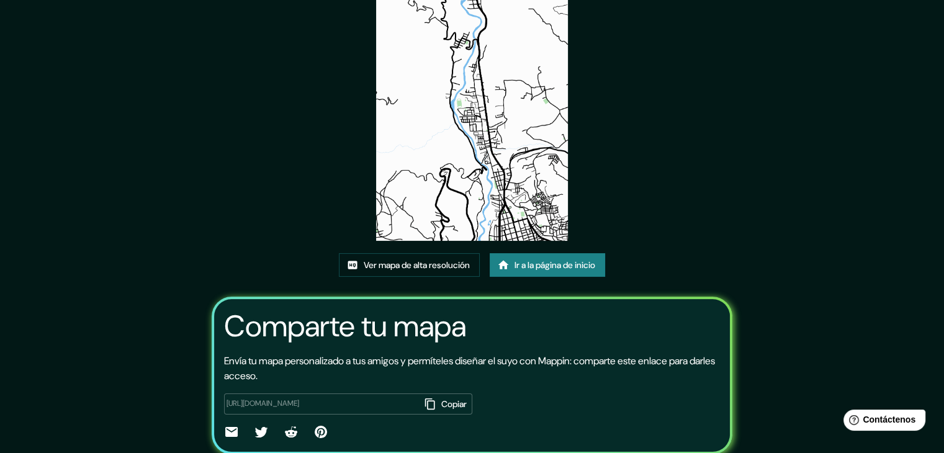
scroll to position [124, 0]
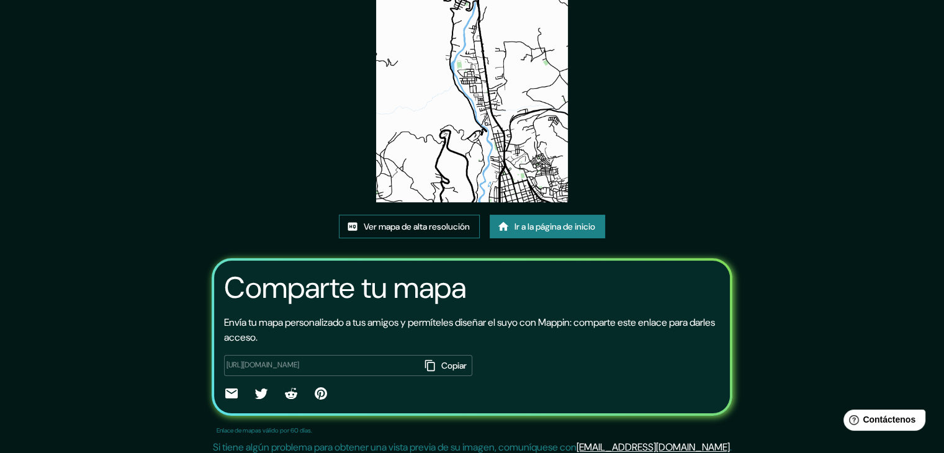
click at [435, 224] on font "Ver mapa de alta resolución" at bounding box center [417, 226] width 106 height 11
